Goal: Complete application form

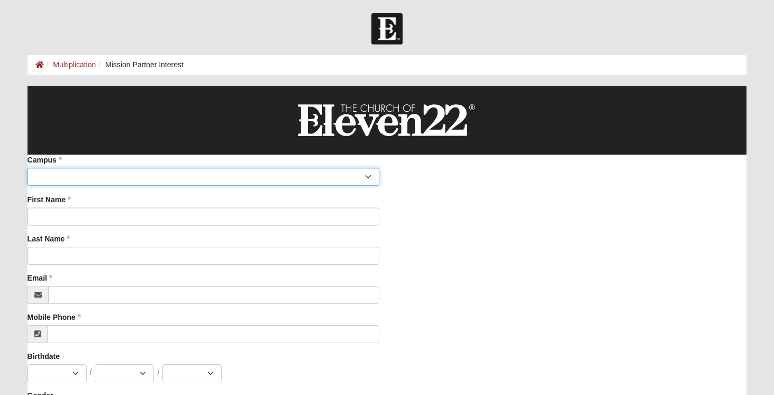
click at [185, 178] on select "Arlington Baymeadows Eleven22 Online [PERSON_NAME][GEOGRAPHIC_DATA] Jesup [GEOG…" at bounding box center [204, 177] width 352 height 18
select select "14"
click at [28, 168] on select "Arlington Baymeadows Eleven22 Online [PERSON_NAME][GEOGRAPHIC_DATA] Jesup [GEOG…" at bounding box center [204, 177] width 352 height 18
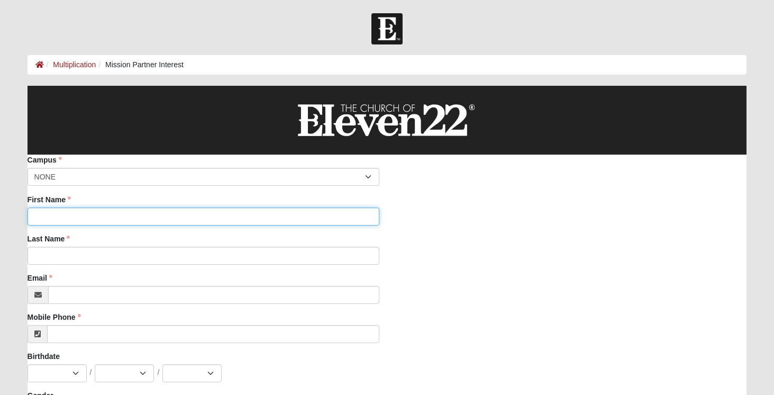
click at [58, 210] on input "First Name" at bounding box center [204, 216] width 352 height 18
type input "[DEMOGRAPHIC_DATA]"
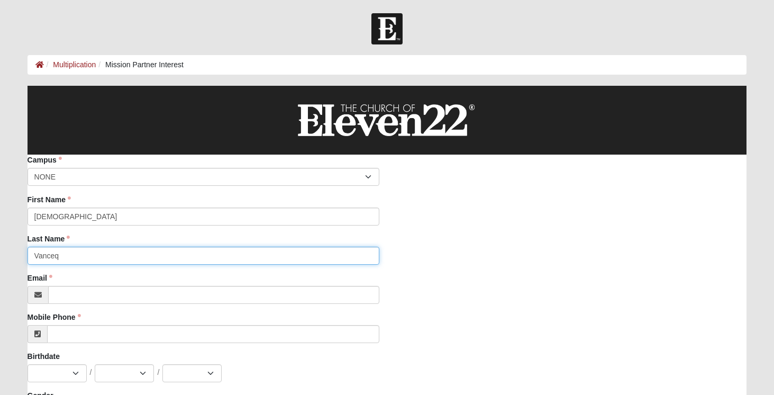
click at [67, 256] on input "Vanceq" at bounding box center [204, 256] width 352 height 18
type input "[PERSON_NAME]"
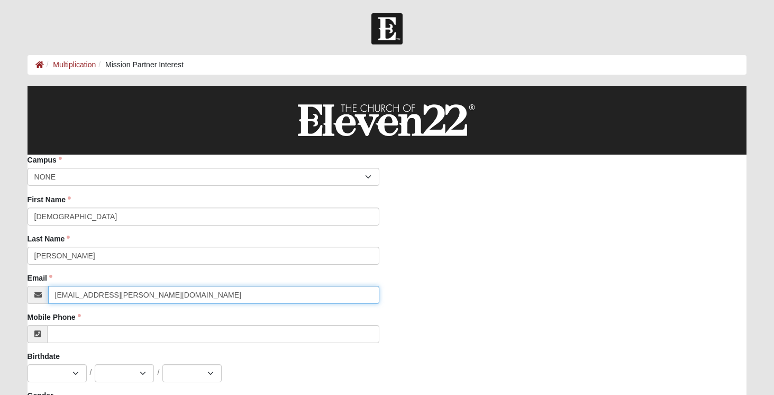
type input "[EMAIL_ADDRESS][PERSON_NAME][DOMAIN_NAME]"
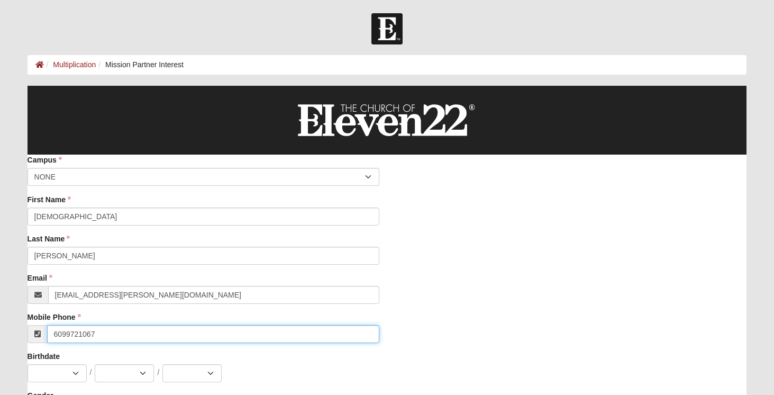
click at [53, 334] on input "6099721067" at bounding box center [213, 334] width 332 height 18
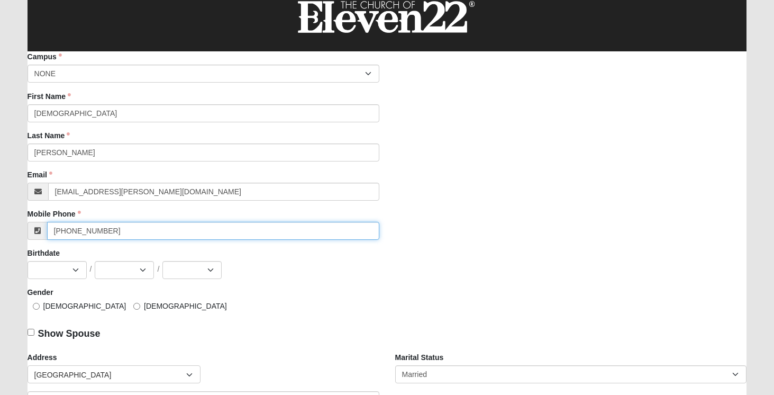
scroll to position [104, 0]
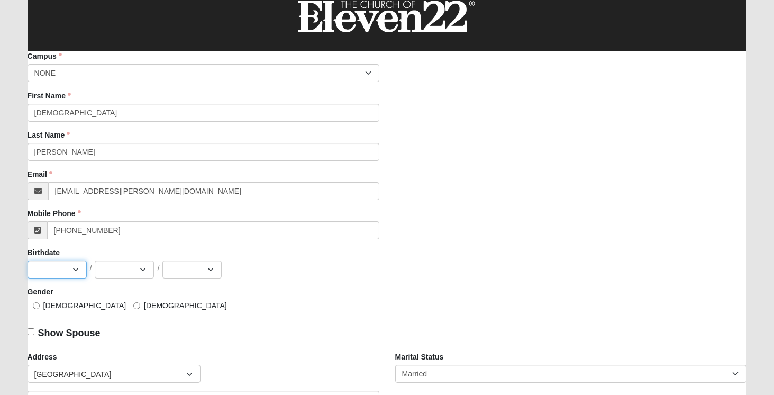
type input "[PHONE_NUMBER]"
click at [71, 267] on select "Jan Feb Mar Apr May Jun [DATE] Aug Sep Oct Nov Dec" at bounding box center [57, 269] width 59 height 18
select select "2"
click at [28, 260] on select "Jan Feb Mar Apr May Jun [DATE] Aug Sep Oct Nov Dec" at bounding box center [57, 269] width 59 height 18
click at [128, 271] on select "1 2 3 4 5 6 7 8 9 10 11 12 13 14 15 16 17 18 19 20 21 22 23 24 25 26 27 28 29 3…" at bounding box center [124, 269] width 59 height 18
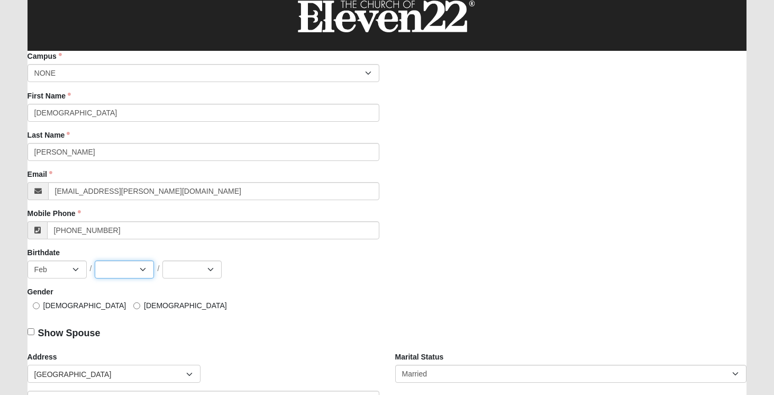
select select "10"
click at [95, 260] on select "1 2 3 4 5 6 7 8 9 10 11 12 13 14 15 16 17 18 19 20 21 22 23 24 25 26 27 28 29 3…" at bounding box center [124, 269] width 59 height 18
click at [201, 273] on select "2025 2024 2023 2022 2021 2020 2019 2018 2017 2016 2015 2014 2013 2012 2011 2010…" at bounding box center [191, 269] width 59 height 18
select select "1986"
click at [162, 260] on select "2025 2024 2023 2022 2021 2020 2019 2018 2017 2016 2015 2014 2013 2012 2011 2010…" at bounding box center [191, 269] width 59 height 18
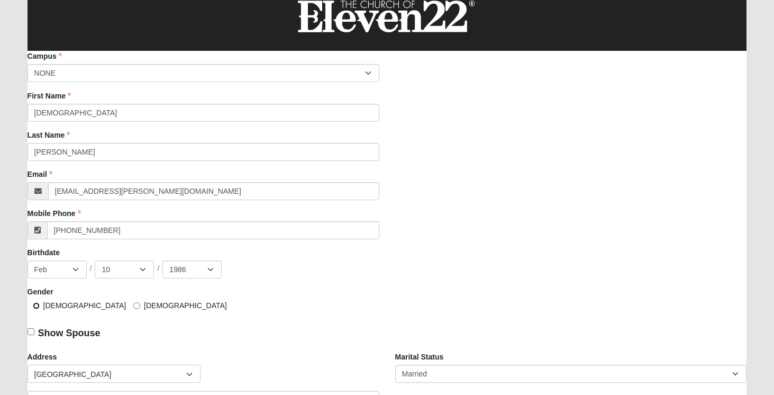
click at [33, 306] on input "[DEMOGRAPHIC_DATA]" at bounding box center [36, 305] width 7 height 7
radio input "true"
click at [33, 334] on input "Show Spouse" at bounding box center [31, 331] width 7 height 7
checkbox input "true"
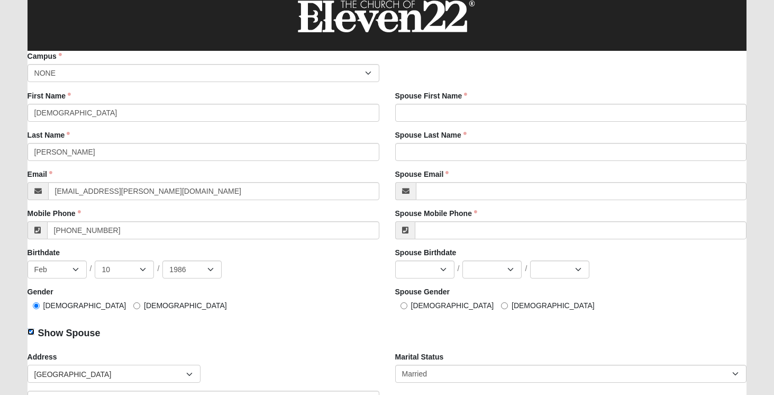
click at [33, 334] on input "Show Spouse" at bounding box center [31, 331] width 7 height 7
checkbox input "false"
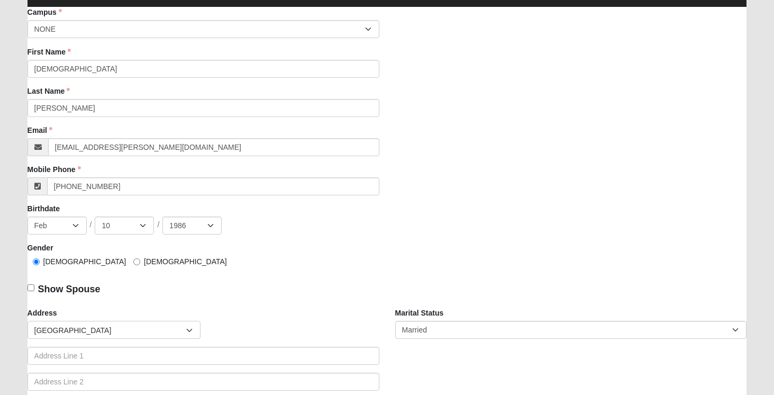
scroll to position [119, 0]
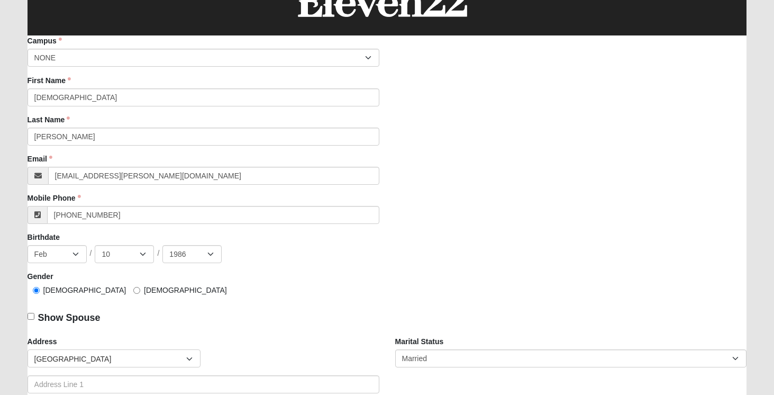
click at [65, 317] on span "Show Spouse" at bounding box center [69, 317] width 62 height 11
click at [34, 317] on input "Show Spouse" at bounding box center [31, 316] width 7 height 7
checkbox input "true"
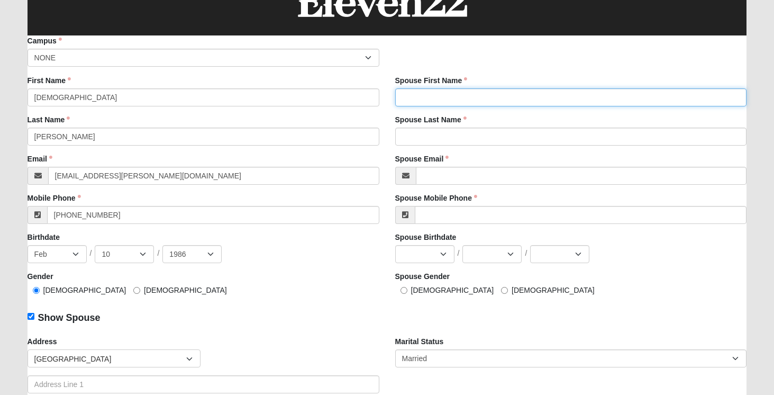
click at [450, 99] on input "Spouse First Name" at bounding box center [571, 97] width 352 height 18
type input "Alenna"
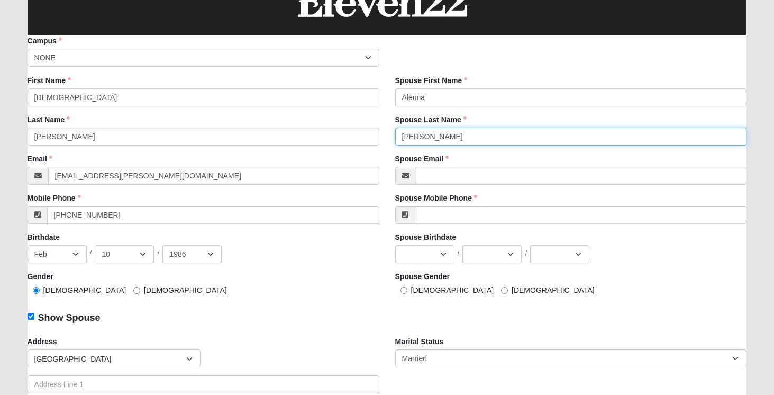
type input "[PERSON_NAME]"
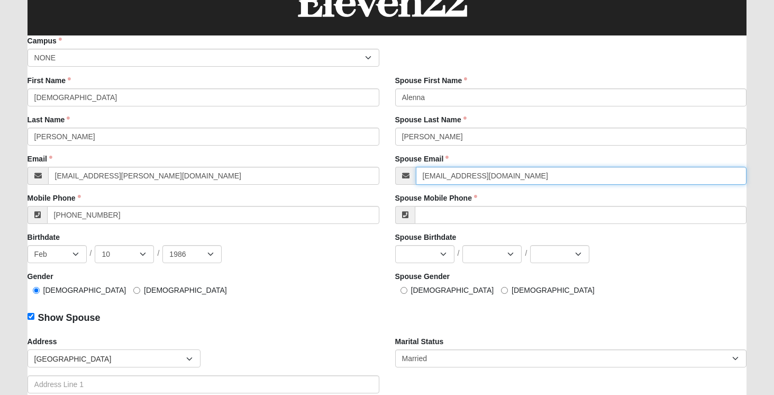
type input "[EMAIL_ADDRESS][DOMAIN_NAME]"
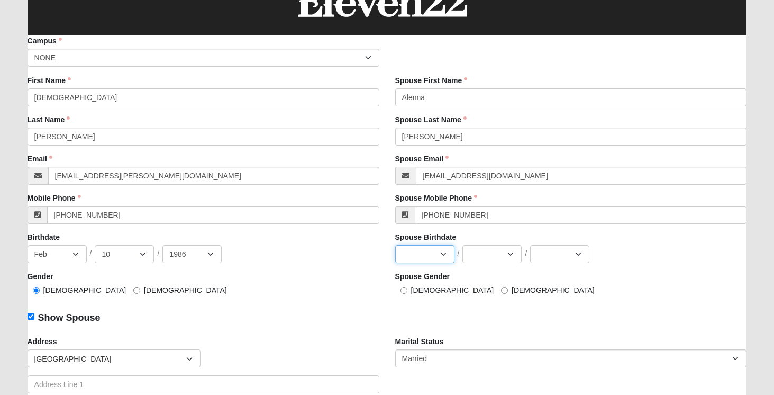
type input "[PHONE_NUMBER]"
click at [438, 254] on select "Jan Feb Mar Apr May Jun [DATE] Aug Sep Oct Nov Dec" at bounding box center [424, 254] width 59 height 18
select select "11"
click at [395, 245] on select "Jan Feb Mar Apr May Jun [DATE] Aug Sep Oct Nov Dec" at bounding box center [424, 254] width 59 height 18
click at [502, 249] on select "1 2 3 4 5 6 7 8 9 10 11 12 13 14 15 16 17 18 19 20 21 22 23 24 25 26 27 28 29 3…" at bounding box center [491, 254] width 59 height 18
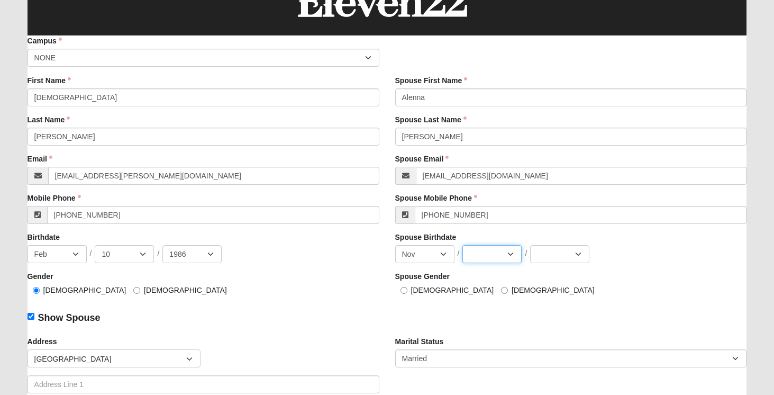
select select "5"
click at [462, 245] on select "1 2 3 4 5 6 7 8 9 10 11 12 13 14 15 16 17 18 19 20 21 22 23 24 25 26 27 28 29 3…" at bounding box center [491, 254] width 59 height 18
click at [562, 254] on select "2025 2024 2023 2022 2021 2020 2019 2018 2017 2016 2015 2014 2013 2012 2011 2010…" at bounding box center [559, 254] width 59 height 18
select select "1989"
click at [530, 245] on select "2025 2024 2023 2022 2021 2020 2019 2018 2017 2016 2015 2014 2013 2012 2011 2010…" at bounding box center [559, 254] width 59 height 18
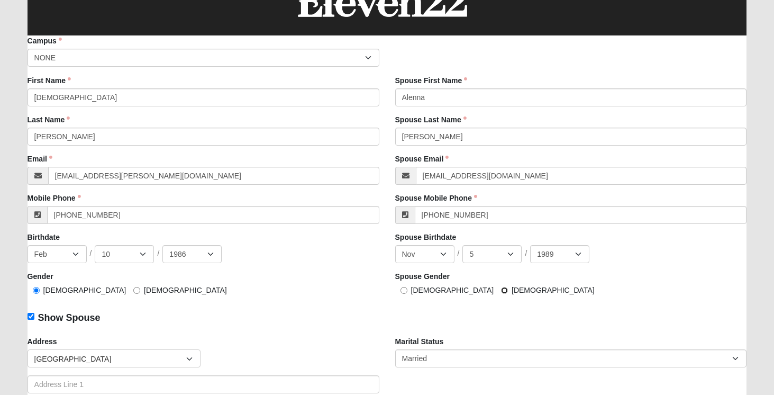
click at [501, 290] on input "[DEMOGRAPHIC_DATA]" at bounding box center [504, 290] width 7 height 7
radio input "true"
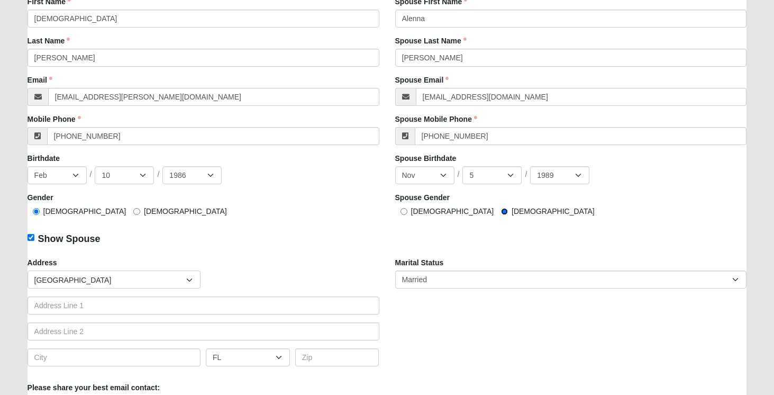
scroll to position [222, 0]
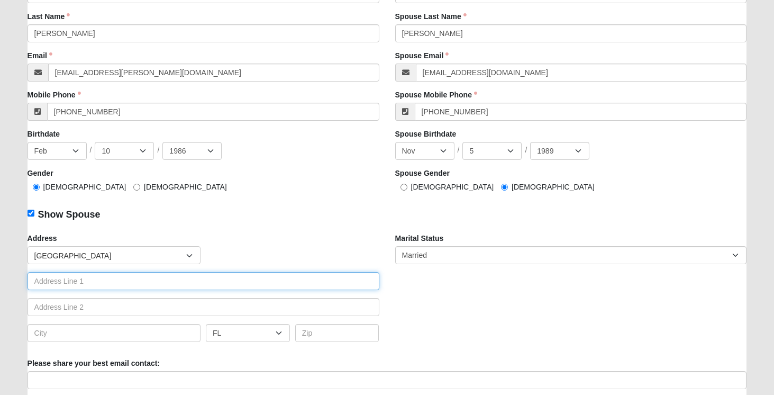
click at [99, 283] on input "text" at bounding box center [204, 281] width 352 height 18
type input "[STREET_ADDRESS]"
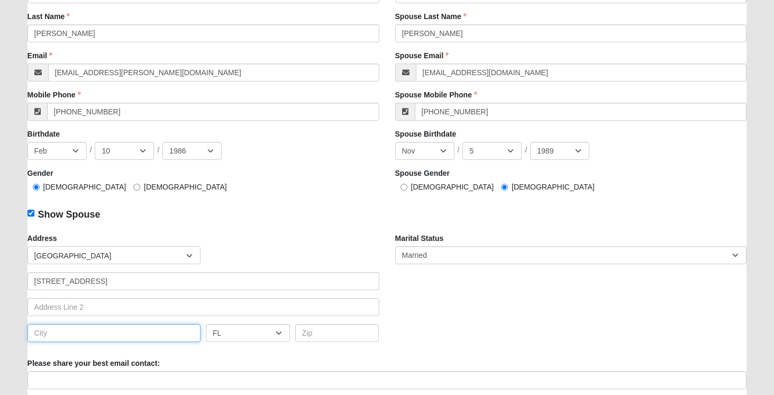
type input "Whitestone"
select select "NY"
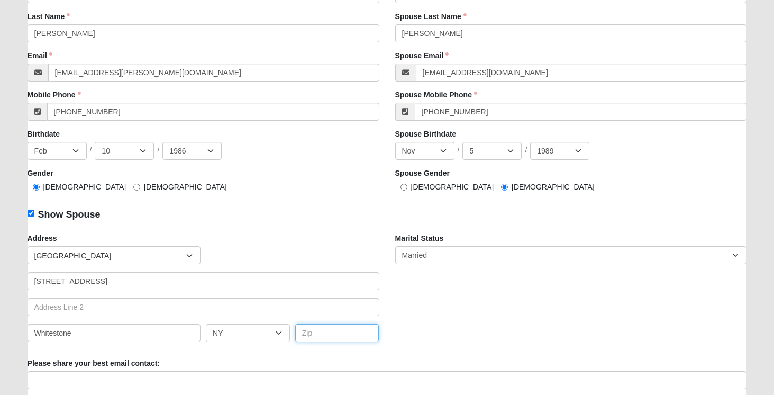
type input "11357"
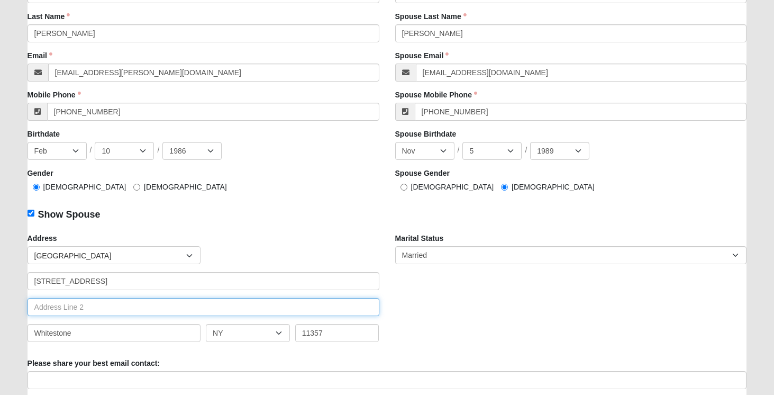
click at [76, 307] on input "text" at bounding box center [204, 307] width 352 height 18
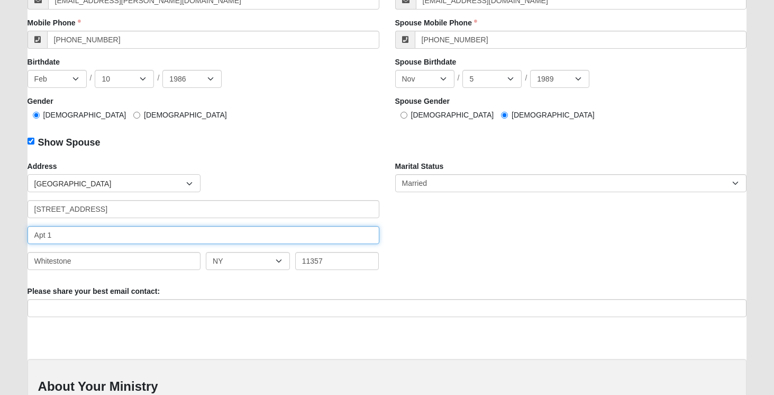
scroll to position [305, 0]
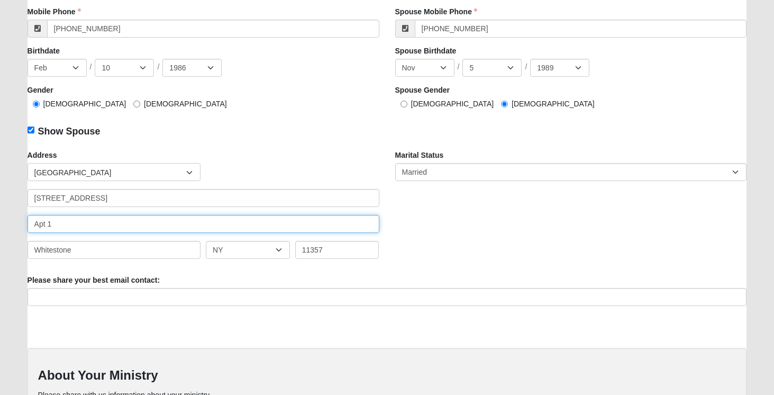
type input "Apt 1"
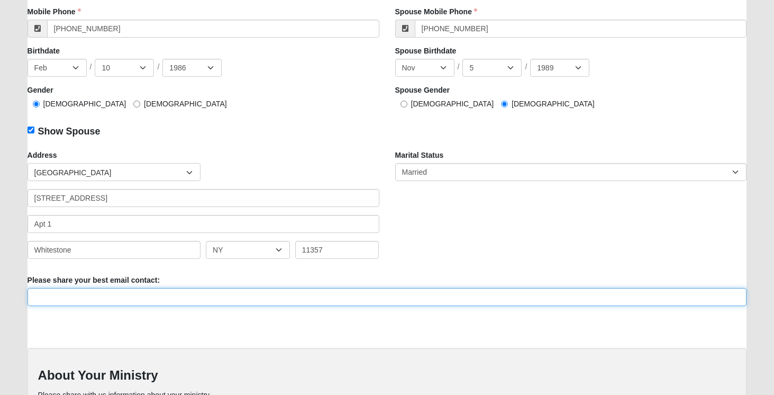
click at [117, 297] on input "Please share your best email contact:" at bounding box center [388, 297] width 720 height 18
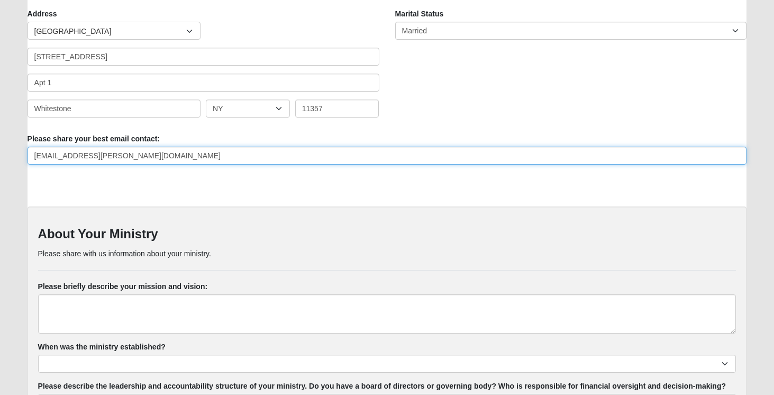
scroll to position [451, 0]
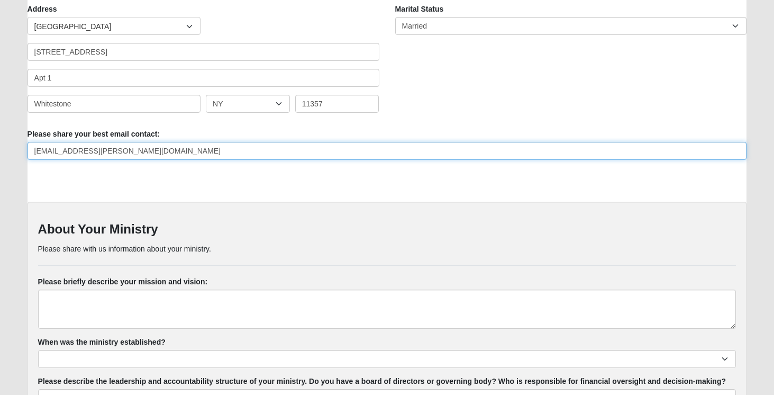
type input "[EMAIL_ADDRESS][PERSON_NAME][DOMAIN_NAME]"
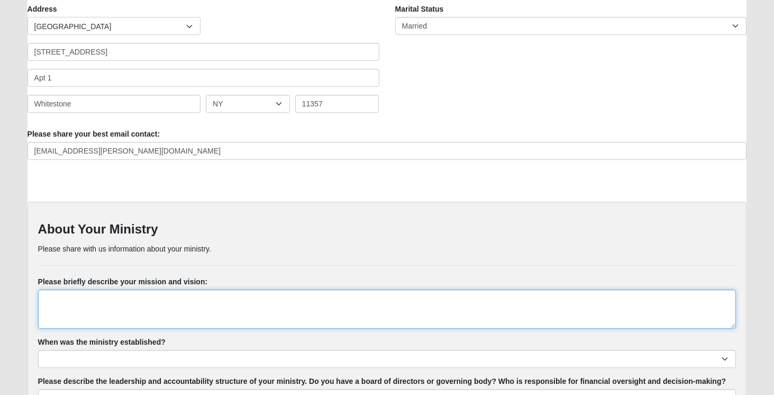
click at [72, 294] on textarea "Please briefly describe your mission and vision:" at bounding box center [387, 308] width 698 height 39
click at [96, 310] on textarea "Please briefly describe your mission and vision:" at bounding box center [387, 308] width 698 height 39
paste textarea "Our team is serving in [GEOGRAPHIC_DATA] among [DEMOGRAPHIC_DATA] communities, …"
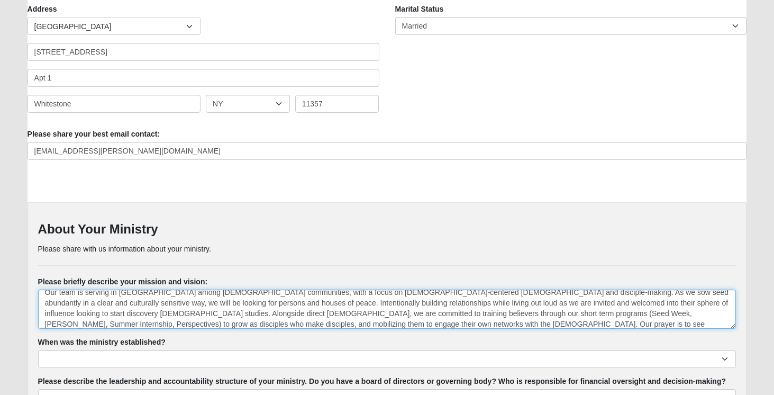
scroll to position [0, 0]
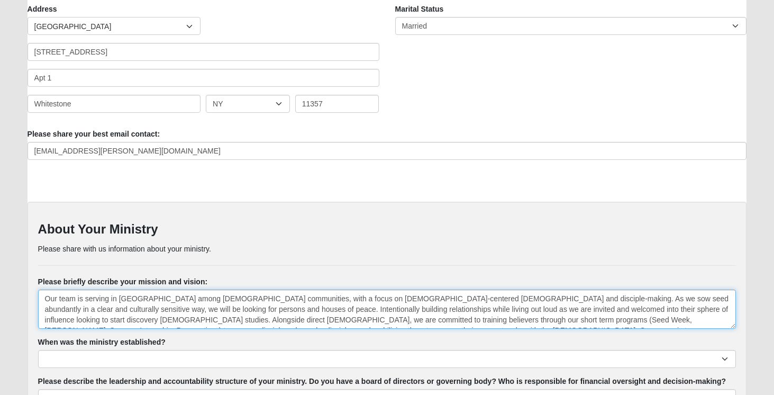
click at [237, 297] on textarea "Our team is serving in [GEOGRAPHIC_DATA] among [DEMOGRAPHIC_DATA] communities, …" at bounding box center [387, 308] width 698 height 39
click at [281, 298] on textarea "Our team is serving in [GEOGRAPHIC_DATA] among [DEMOGRAPHIC_DATA] communities, …" at bounding box center [387, 308] width 698 height 39
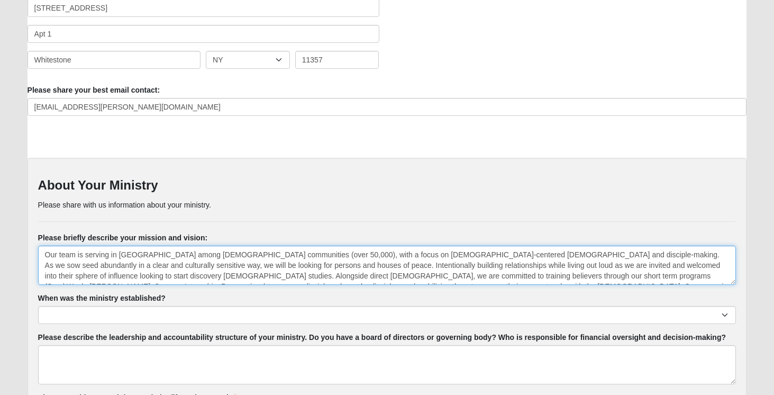
scroll to position [504, 0]
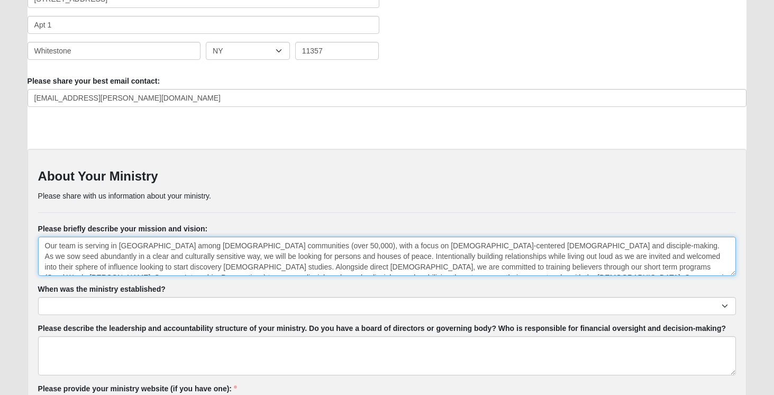
type textarea "Our team is serving in [GEOGRAPHIC_DATA] among [DEMOGRAPHIC_DATA] communities (…"
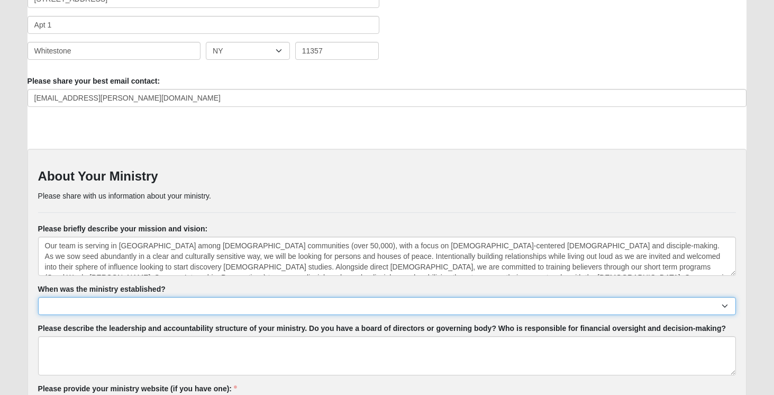
click at [202, 302] on select "Less than 6 months 1 - 2 years 2 - 5 years 5 - 10 years 10 - 15 years 15 - 20 y…" at bounding box center [387, 306] width 698 height 18
select select "2 - 5 years"
click at [38, 297] on select "Less than 6 months 1 - 2 years 2 - 5 years 5 - 10 years 10 - 15 years 15 - 20 y…" at bounding box center [387, 306] width 698 height 18
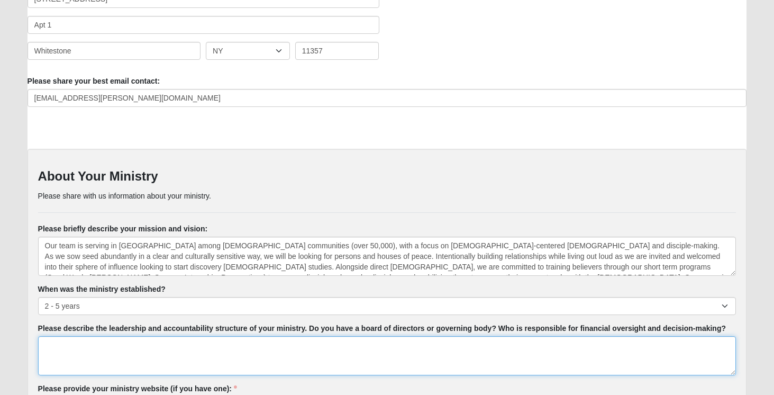
click at [98, 341] on textarea "Please describe the leadership and accountability structure of your ministry. D…" at bounding box center [387, 355] width 698 height 39
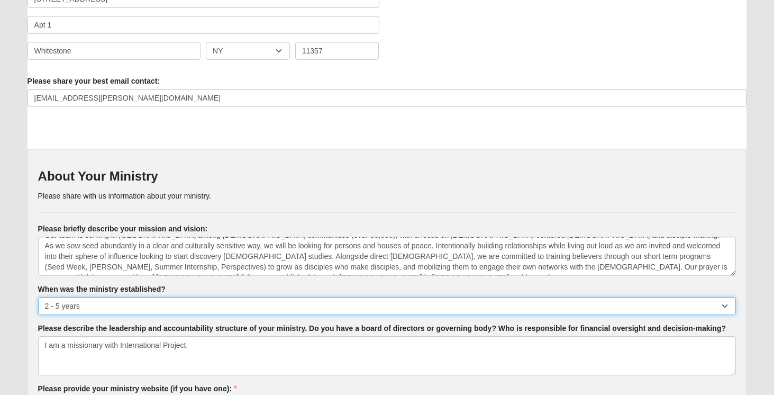
click at [92, 302] on select "Less than 6 months 1 - 2 years 2 - 5 years 5 - 10 years 10 - 15 years 15 - 20 y…" at bounding box center [387, 306] width 698 height 18
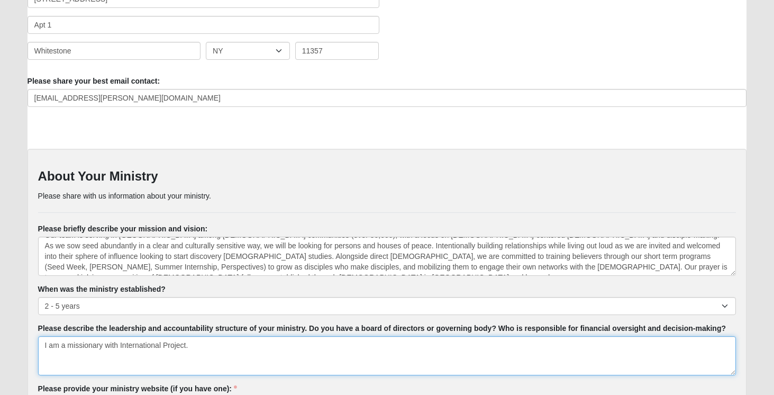
click at [199, 347] on textarea "I am a missionary with International Project." at bounding box center [387, 355] width 698 height 39
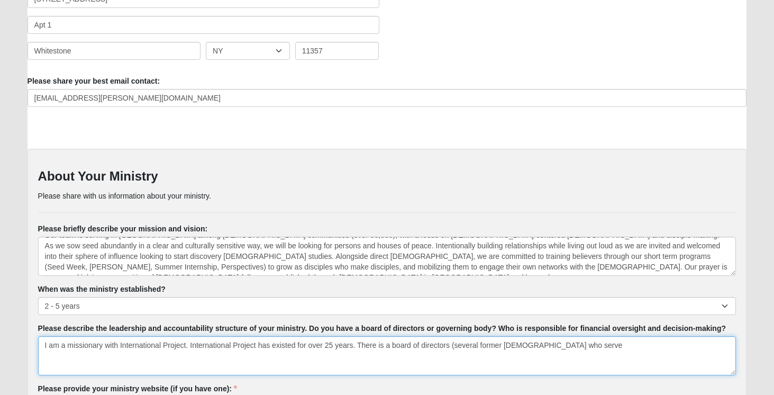
click at [449, 344] on textarea "I am a missionary with International Project. International Project has existed…" at bounding box center [387, 355] width 698 height 39
click at [492, 344] on textarea "I am a missionary with International Project. International Project has existed…" at bounding box center [387, 355] width 698 height 39
click at [620, 343] on textarea "I am a missionary with International Project. International Project has existed…" at bounding box center [387, 355] width 698 height 39
click at [392, 342] on textarea "I am a missionary with International Project. International Project has existed…" at bounding box center [387, 355] width 698 height 39
click at [630, 346] on textarea "I am a missionary with International Project. International Project has existed…" at bounding box center [387, 355] width 698 height 39
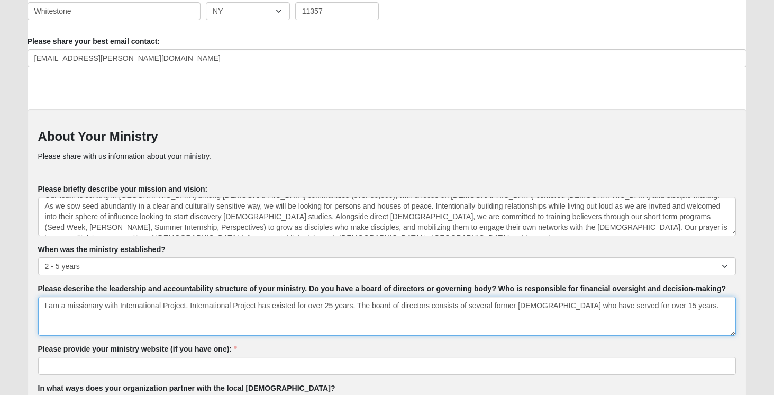
scroll to position [544, 0]
click at [158, 316] on textarea "I am a missionary with International Project. International Project has existed…" at bounding box center [387, 315] width 698 height 39
click at [268, 314] on textarea "I am a missionary with International Project. International Project has existed…" at bounding box center [387, 315] width 698 height 39
drag, startPoint x: 675, startPoint y: 305, endPoint x: 562, endPoint y: 305, distance: 112.7
click at [562, 305] on textarea "I am a missionary with International Project. International Project has existed…" at bounding box center [387, 315] width 698 height 39
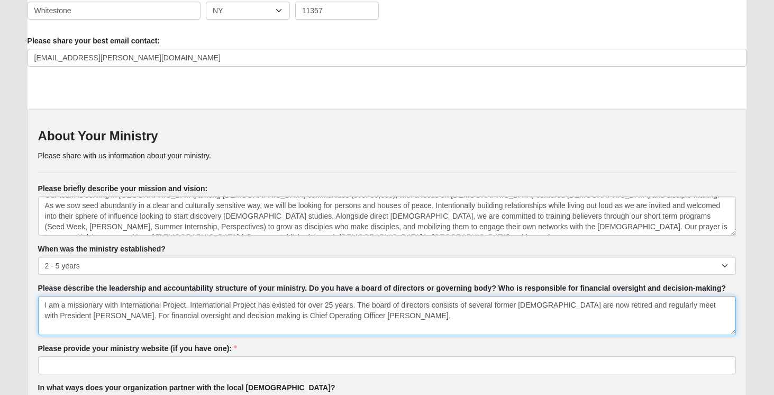
click at [355, 312] on textarea "I am a missionary with International Project. International Project has existed…" at bounding box center [387, 315] width 698 height 39
type textarea "I am a missionary with International Project. International Project has existed…"
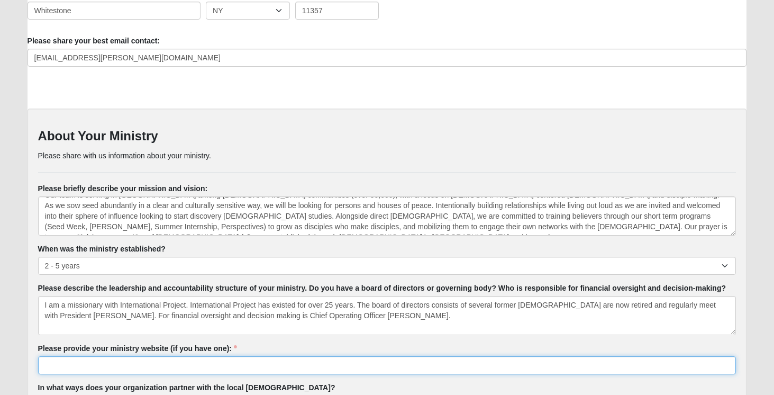
click at [220, 362] on input "Please provide your ministry website (if you have one):" at bounding box center [387, 365] width 698 height 18
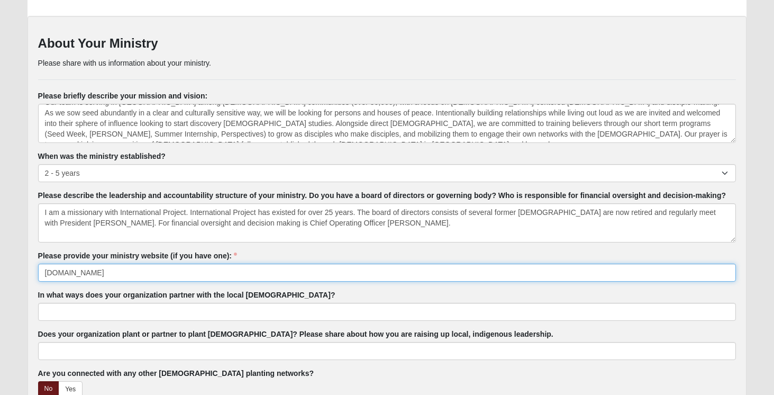
scroll to position [638, 0]
type input "[DOMAIN_NAME]"
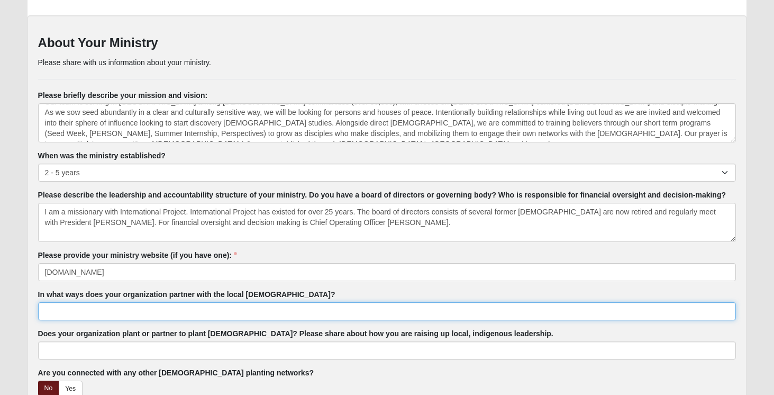
click at [157, 316] on input "In what ways does your organization partner with the local [DEMOGRAPHIC_DATA]?" at bounding box center [387, 311] width 698 height 18
type input "O"
click at [452, 309] on input "International Project partners with the local [DEMOGRAPHIC_DATA] through short …" at bounding box center [387, 311] width 698 height 18
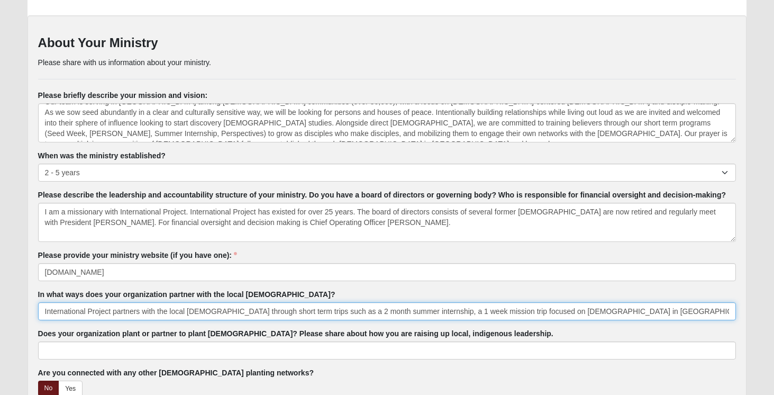
click at [486, 307] on input "International Project partners with the local [DEMOGRAPHIC_DATA] through short …" at bounding box center [387, 311] width 698 height 18
click at [727, 311] on input "International Project partners with the local [DEMOGRAPHIC_DATA] through short …" at bounding box center [387, 311] width 698 height 18
click at [686, 311] on input "International Project partners with the local [DEMOGRAPHIC_DATA] through short …" at bounding box center [387, 311] width 698 height 18
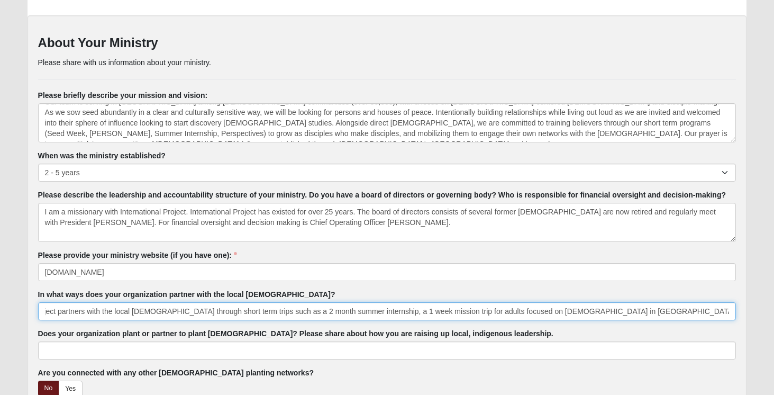
click at [732, 315] on input "International Project partners with the local [DEMOGRAPHIC_DATA] through short …" at bounding box center [387, 311] width 698 height 18
drag, startPoint x: 723, startPoint y: 310, endPoint x: 747, endPoint y: 312, distance: 23.9
click at [747, 312] on div "Form Entry Page Title Campus [GEOGRAPHIC_DATA] Eleven22 Online [PERSON_NAME][GE…" at bounding box center [387, 191] width 735 height 1487
click at [731, 312] on input "International Project partners with the local [DEMOGRAPHIC_DATA] through short …" at bounding box center [387, 311] width 698 height 18
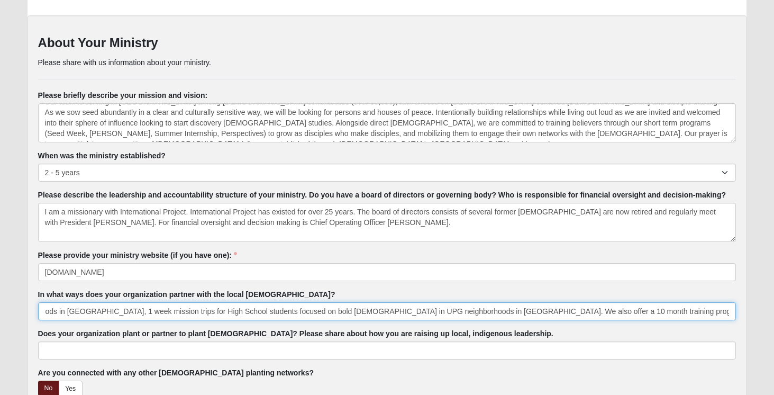
click at [583, 311] on input "International Project partners with the local [DEMOGRAPHIC_DATA] through short …" at bounding box center [387, 311] width 698 height 18
type input "International Project partners with the local [DEMOGRAPHIC_DATA] through short …"
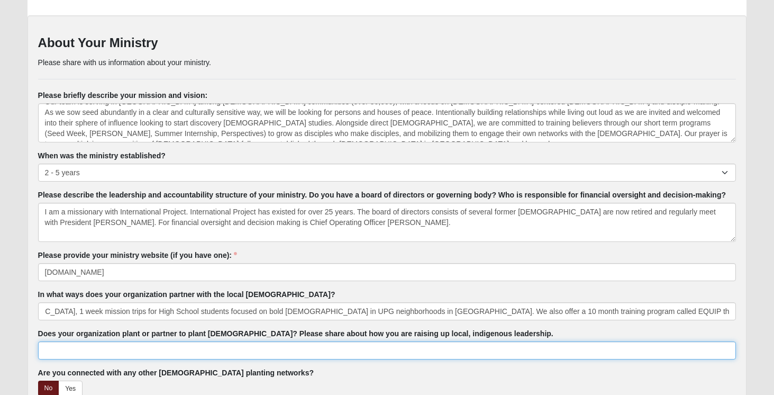
scroll to position [0, 0]
click at [206, 344] on input "Does your organization plant or partner to plant [DEMOGRAPHIC_DATA]? Please sha…" at bounding box center [387, 350] width 698 height 18
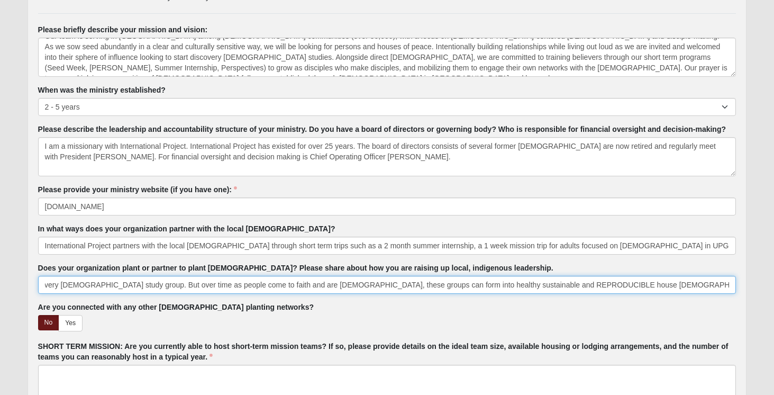
scroll to position [713, 0]
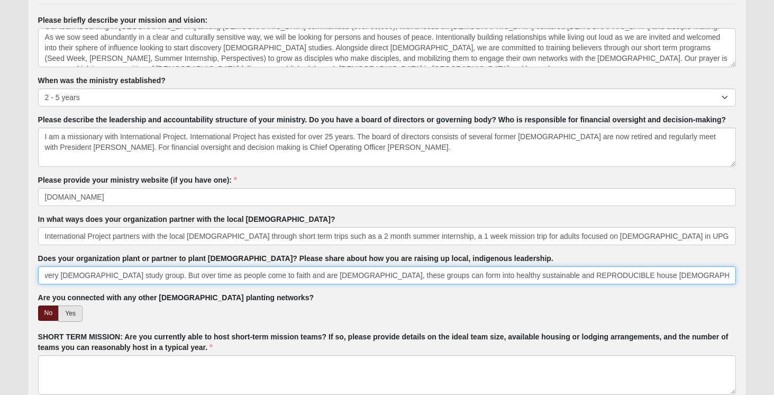
type input "Yes we plant [DEMOGRAPHIC_DATA] through diaspora unreached people groups. 98% o…"
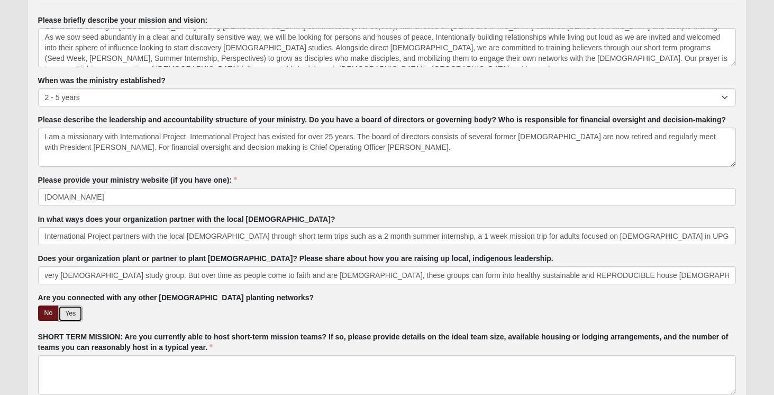
scroll to position [0, 0]
click at [63, 313] on link "Yes" at bounding box center [70, 313] width 24 height 16
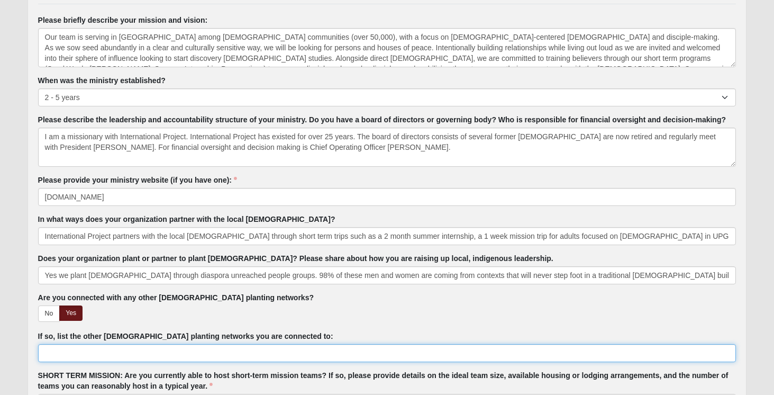
click at [82, 359] on input "If so, list the other [DEMOGRAPHIC_DATA] planting networks you are connected to:" at bounding box center [387, 353] width 698 height 18
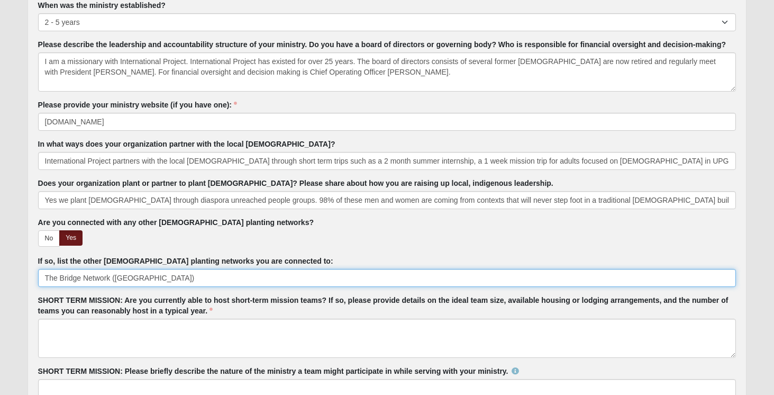
scroll to position [788, 0]
type input "The Bridge Network ([GEOGRAPHIC_DATA])"
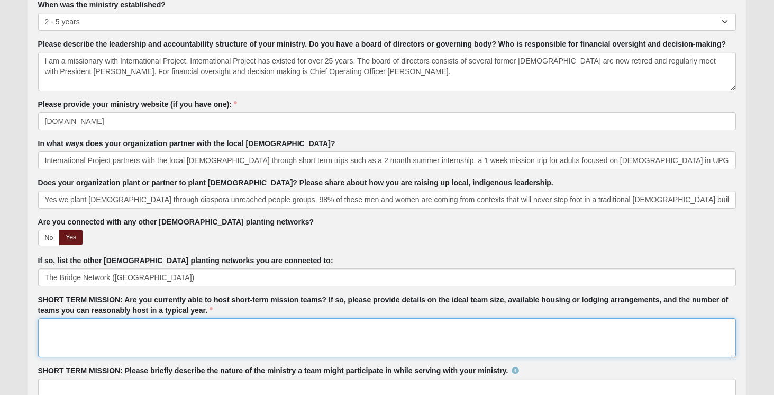
click at [110, 335] on textarea "SHORT TERM MISSION: Are you currently able to host short-term mission teams? If…" at bounding box center [387, 337] width 698 height 39
type textarea "Yes, I am the program Director for Seed Weeks and a 2 month summer internship. …"
